Goal: Task Accomplishment & Management: Manage account settings

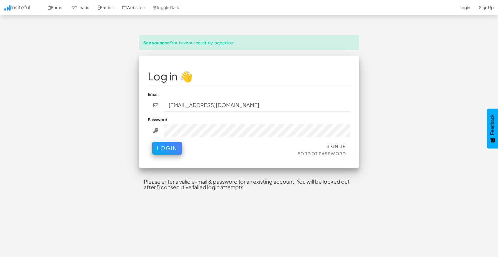
click at [119, 114] on div "See you soon! You have successfully logged out. Log in 👋 Email rsqmedicale@gmai…" at bounding box center [248, 117] width 343 height 165
drag, startPoint x: 200, startPoint y: 107, endPoint x: 153, endPoint y: 106, distance: 47.8
click at [153, 106] on div "[EMAIL_ADDRESS][DOMAIN_NAME]" at bounding box center [249, 105] width 202 height 13
drag, startPoint x: 223, startPoint y: 104, endPoint x: 117, endPoint y: 94, distance: 107.0
click at [117, 94] on div "See you soon! You have successfully logged out. Log in 👋 Email santia@gmail.com…" at bounding box center [248, 117] width 343 height 165
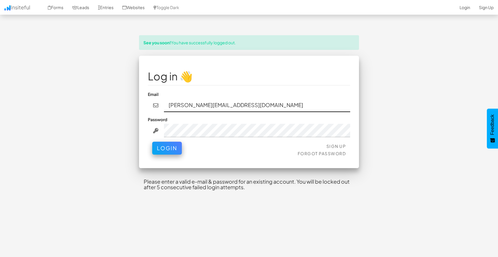
paste input "go.ramirez@solarusmedica"
type input "santiago.ramirez@solarusmedical.com"
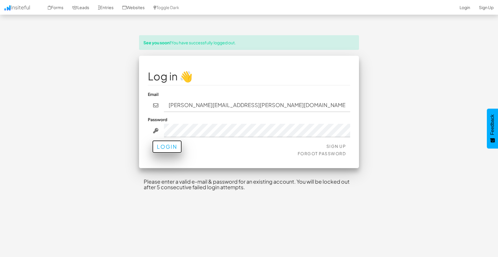
click at [165, 148] on button "Login" at bounding box center [167, 146] width 30 height 13
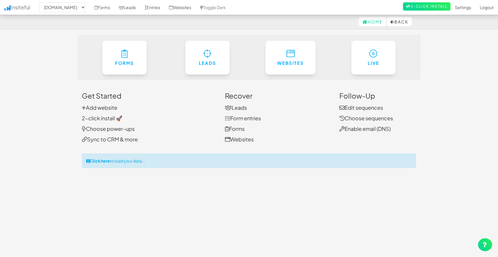
select select "1530"
click at [232, 106] on link "Leads" at bounding box center [236, 107] width 22 height 7
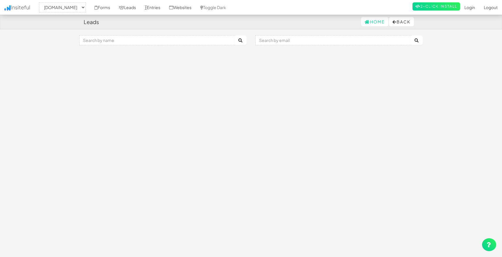
select select "1530"
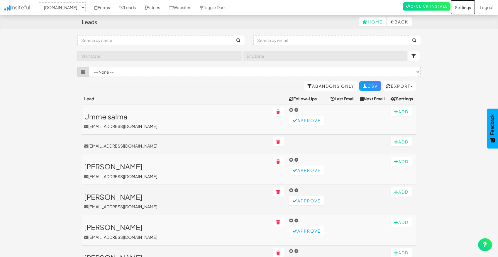
click at [464, 7] on link "Settings" at bounding box center [463, 7] width 25 height 15
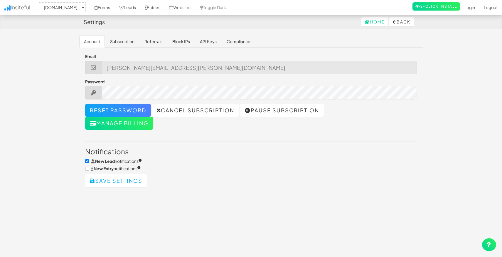
select select "1530"
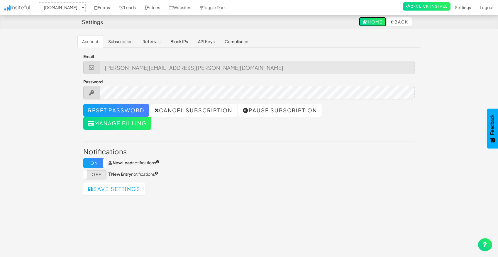
click at [363, 23] on icon at bounding box center [365, 22] width 5 height 4
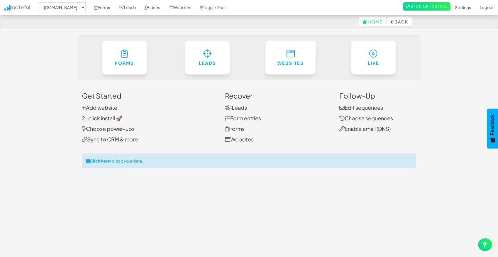
select select "1530"
click at [463, 4] on link "Settings" at bounding box center [463, 7] width 25 height 15
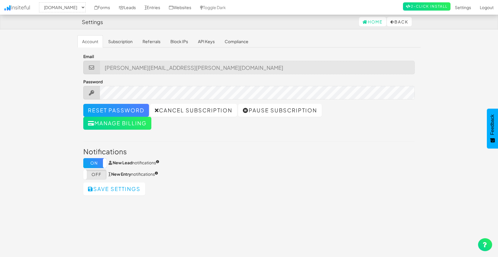
select select "1530"
click at [369, 22] on link "Home" at bounding box center [372, 21] width 27 height 9
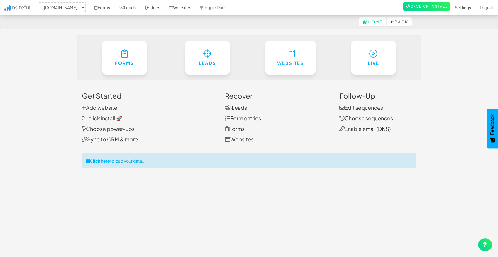
select select "1530"
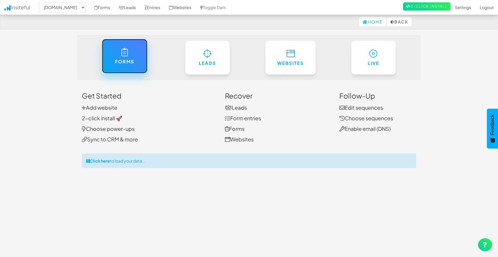
click at [121, 62] on h6 "Forms" at bounding box center [124, 61] width 21 height 5
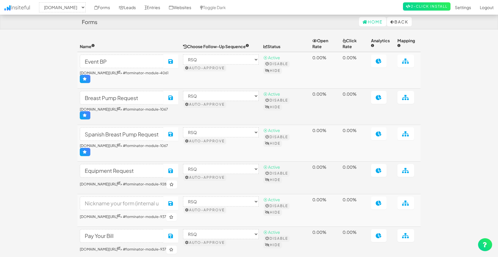
select select "1530"
select select "695"
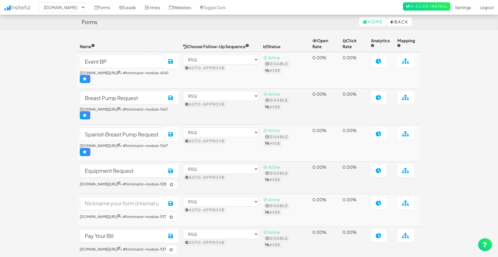
select select "695"
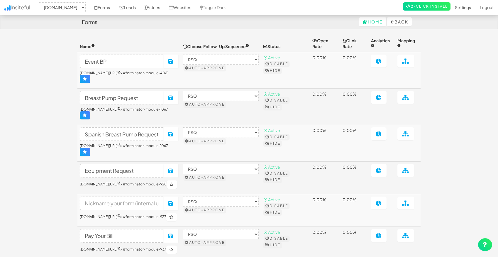
select select "695"
click at [20, 7] on link "Insiteful" at bounding box center [17, 7] width 35 height 15
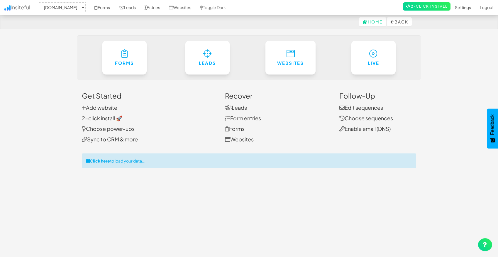
select select "1530"
click at [233, 109] on link "Leads" at bounding box center [236, 107] width 22 height 7
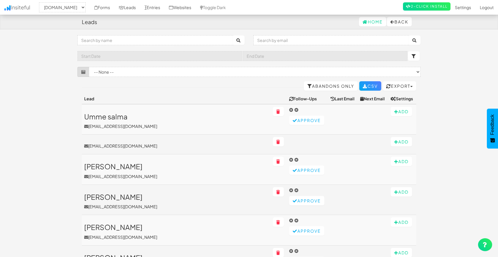
select select "1530"
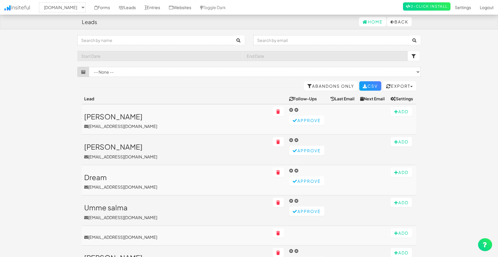
select select "1530"
click at [463, 8] on link "Settings" at bounding box center [463, 7] width 25 height 15
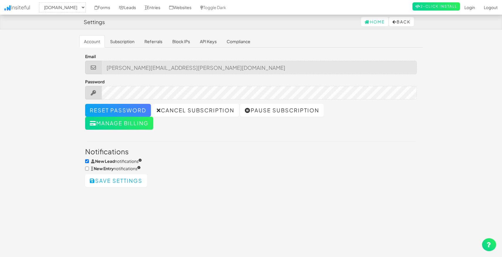
select select "1530"
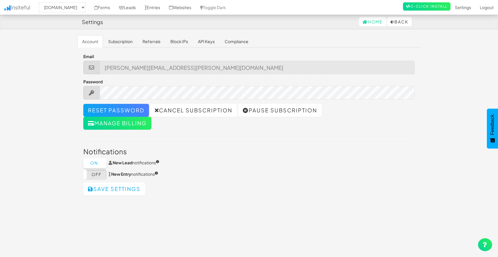
click at [102, 163] on label "On" at bounding box center [94, 163] width 23 height 10
click at [125, 187] on button "Save settings" at bounding box center [114, 189] width 62 height 13
select select "1530"
click at [240, 229] on div "Toggle navigation Insiteful -- None -- [DOMAIN_NAME] Forms Leads Entries Websit…" at bounding box center [248, 144] width 343 height 219
click at [486, 9] on link "Logout" at bounding box center [487, 7] width 23 height 15
